Goal: Navigation & Orientation: Find specific page/section

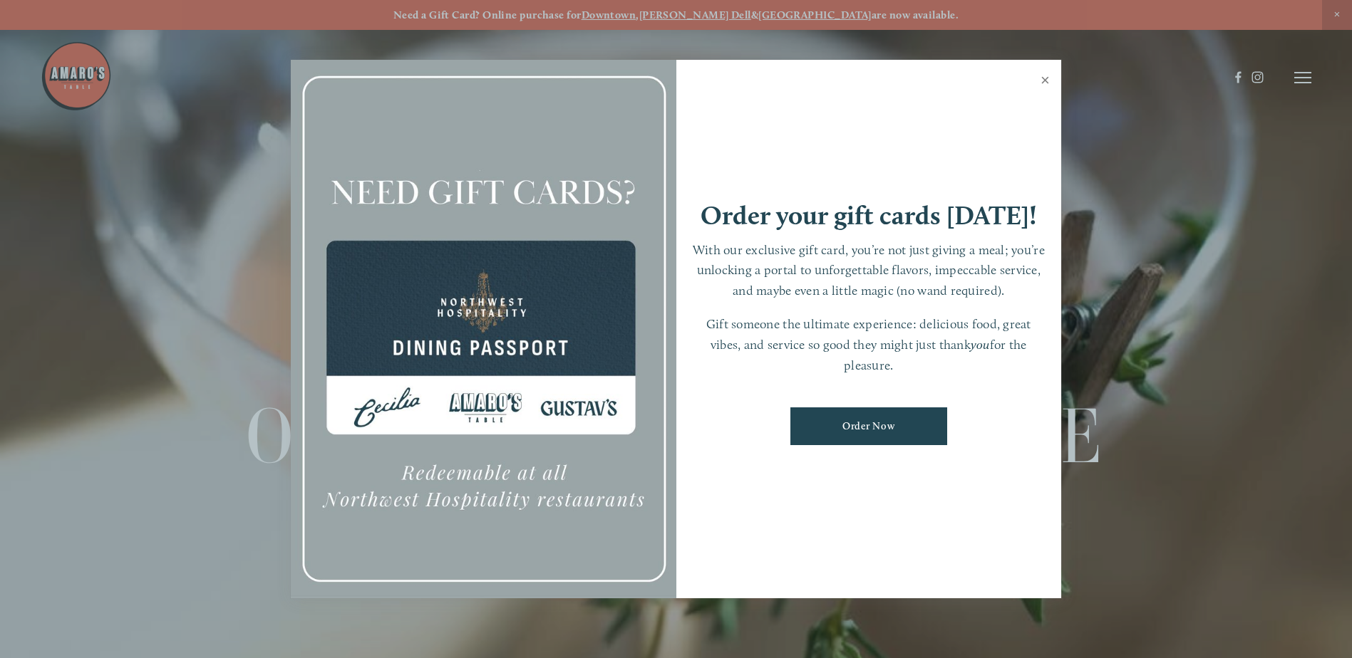
click at [1045, 80] on link "Close" at bounding box center [1045, 82] width 28 height 40
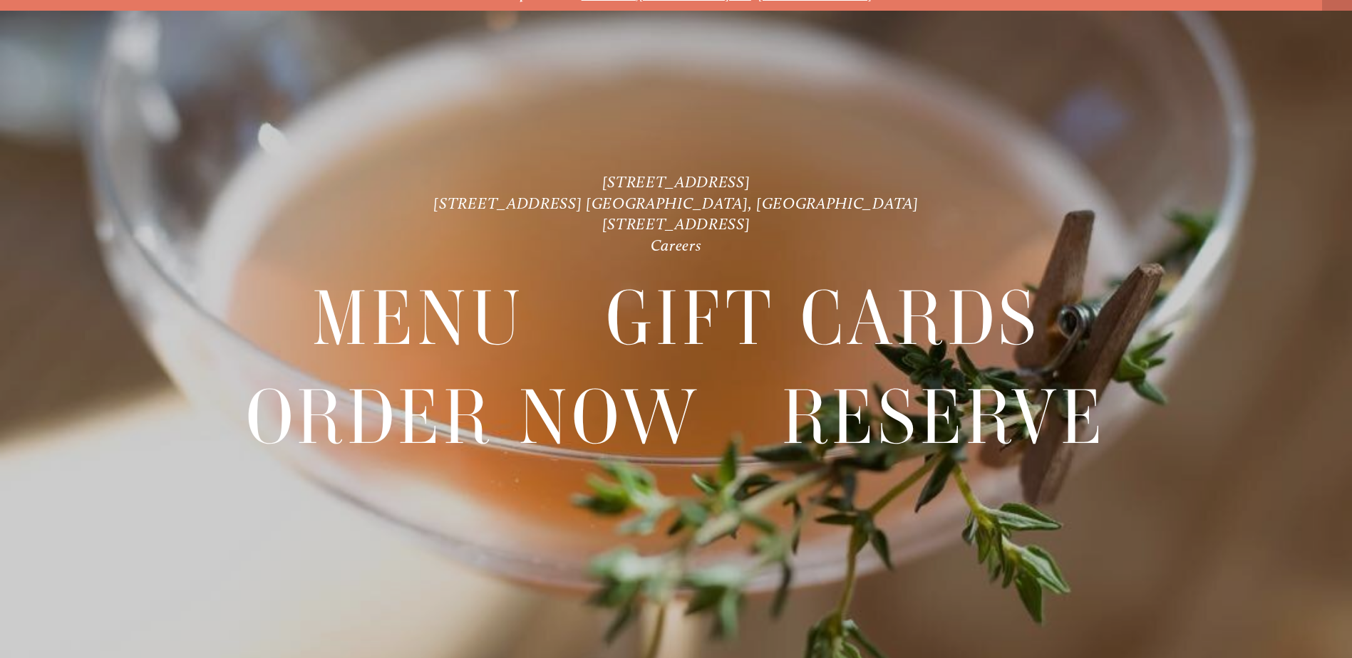
scroll to position [30, 0]
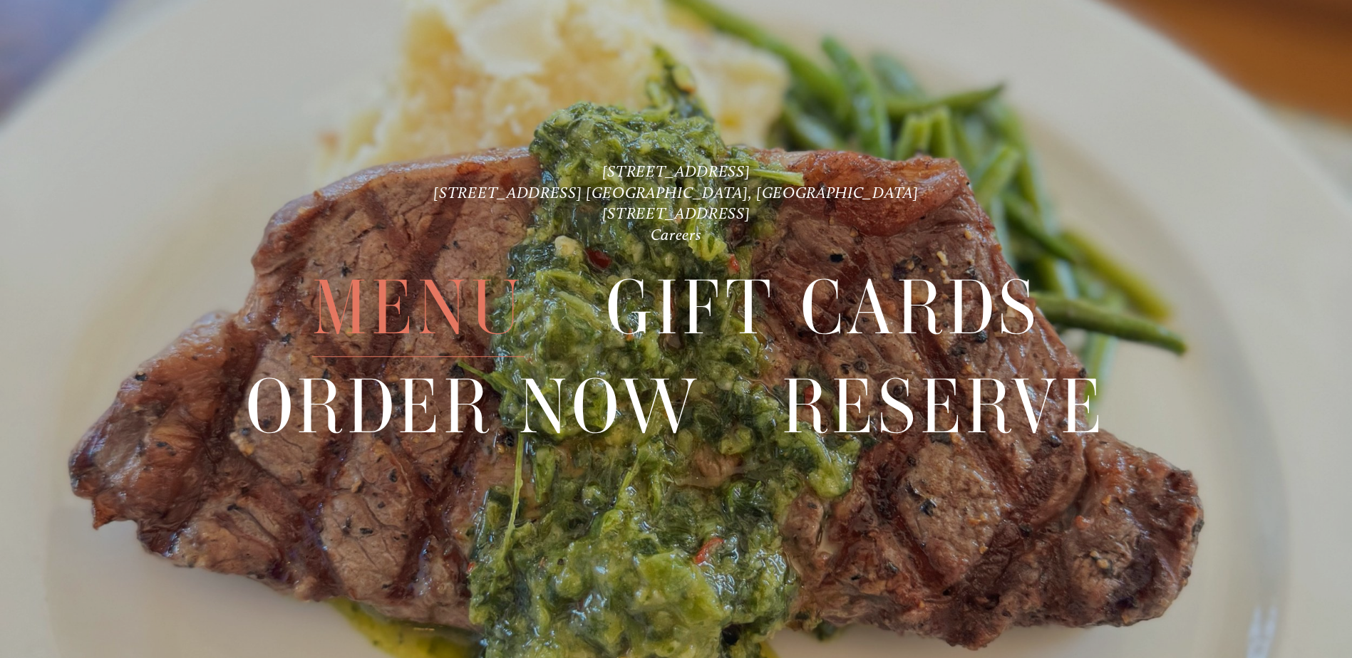
click at [385, 305] on span "Menu" at bounding box center [418, 308] width 212 height 98
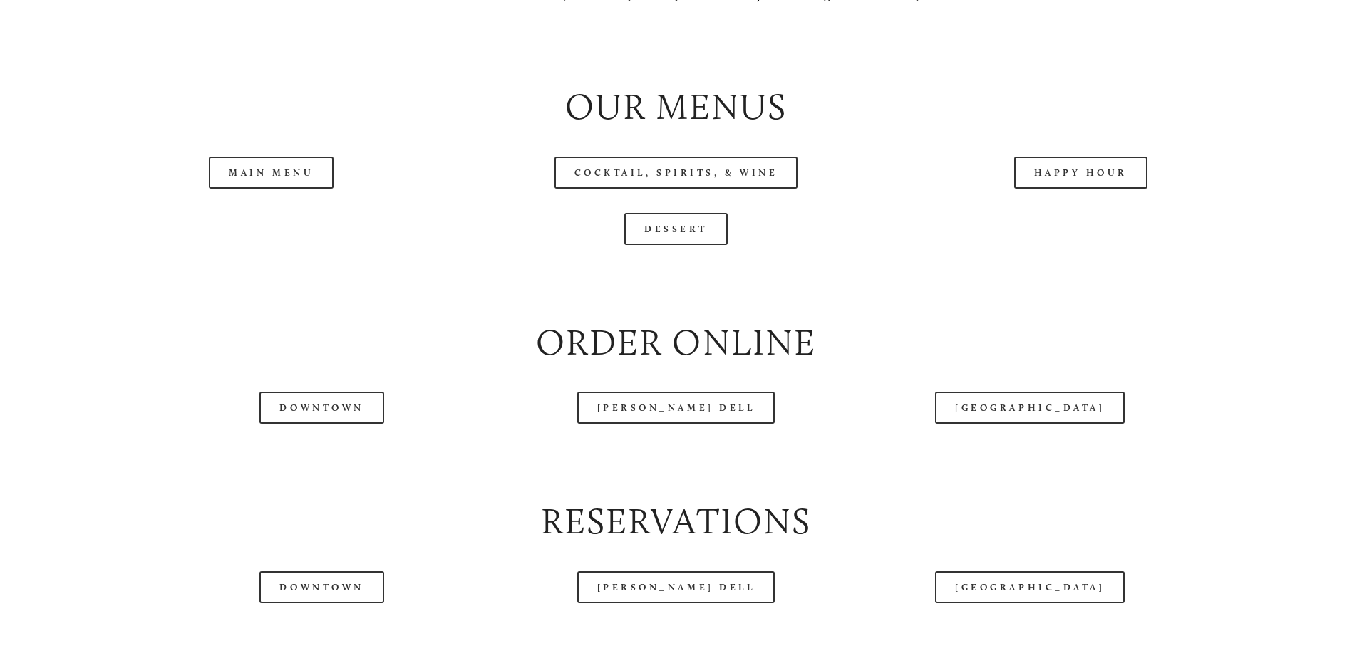
scroll to position [1639, 0]
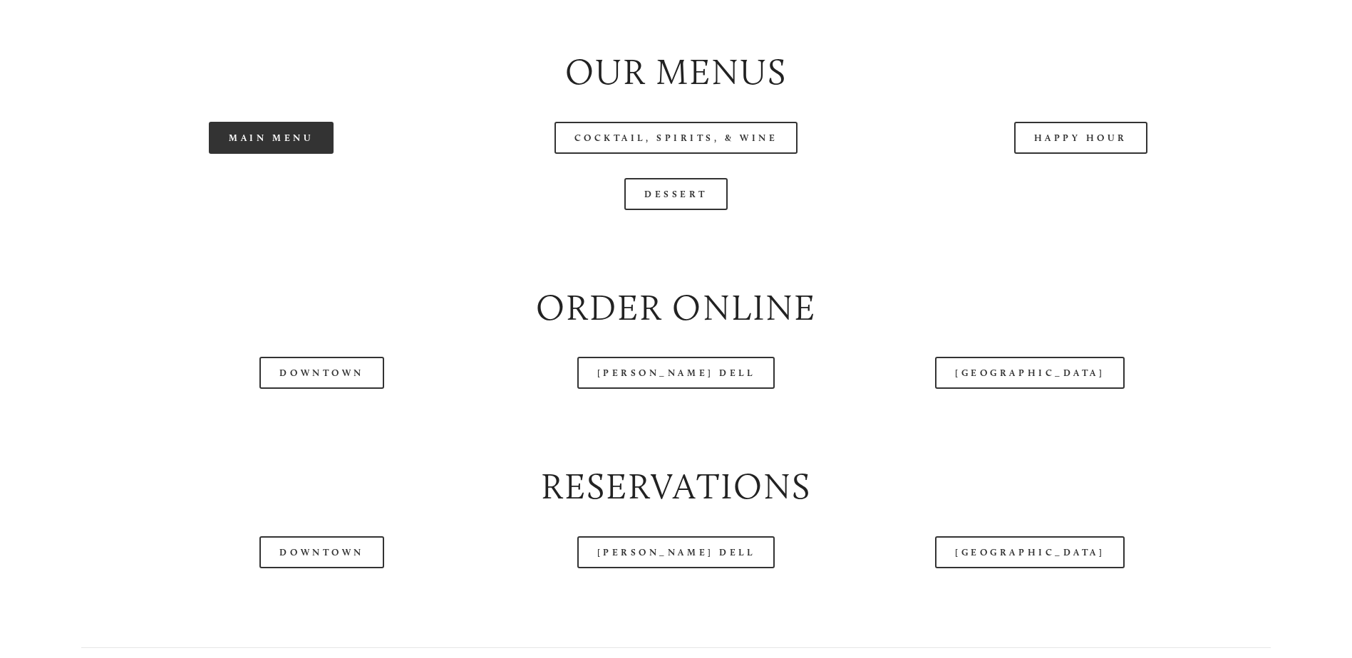
click at [259, 154] on link "Main Menu" at bounding box center [271, 138] width 125 height 32
